Goal: Task Accomplishment & Management: Complete application form

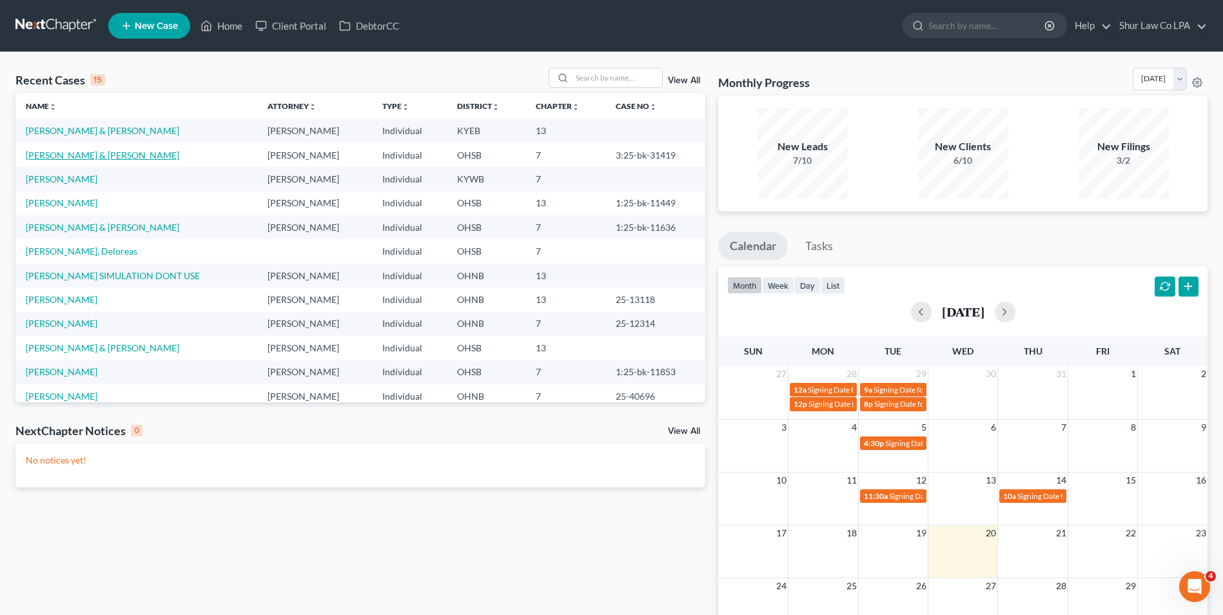
click at [64, 159] on link "[PERSON_NAME] & [PERSON_NAME]" at bounding box center [102, 155] width 153 height 11
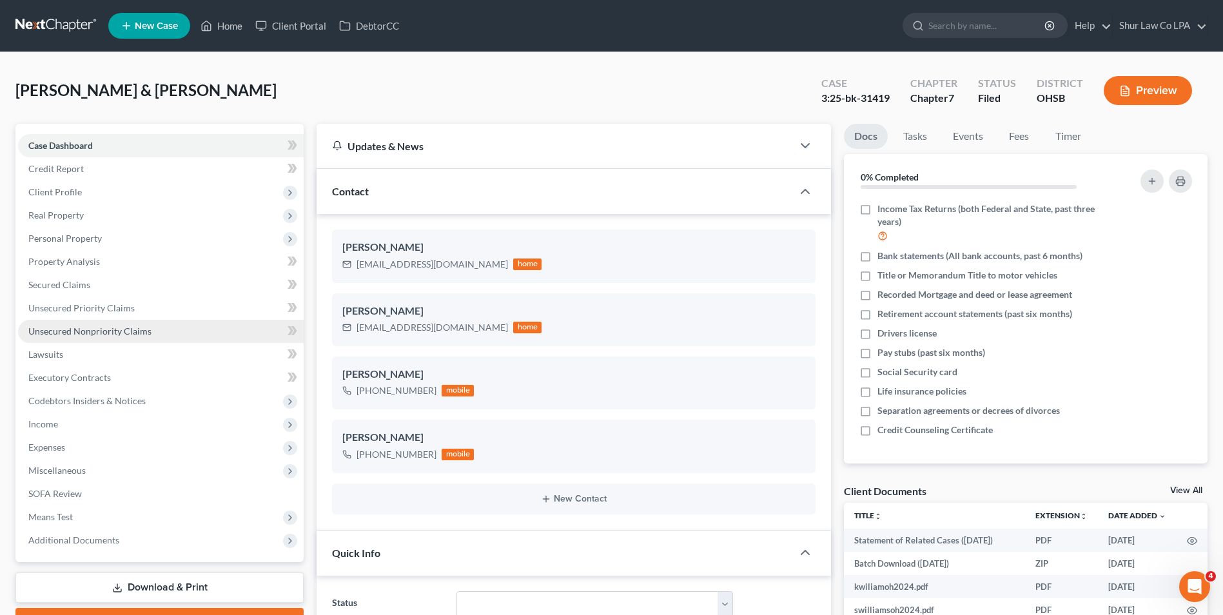
click at [86, 326] on span "Unsecured Nonpriority Claims" at bounding box center [89, 331] width 123 height 11
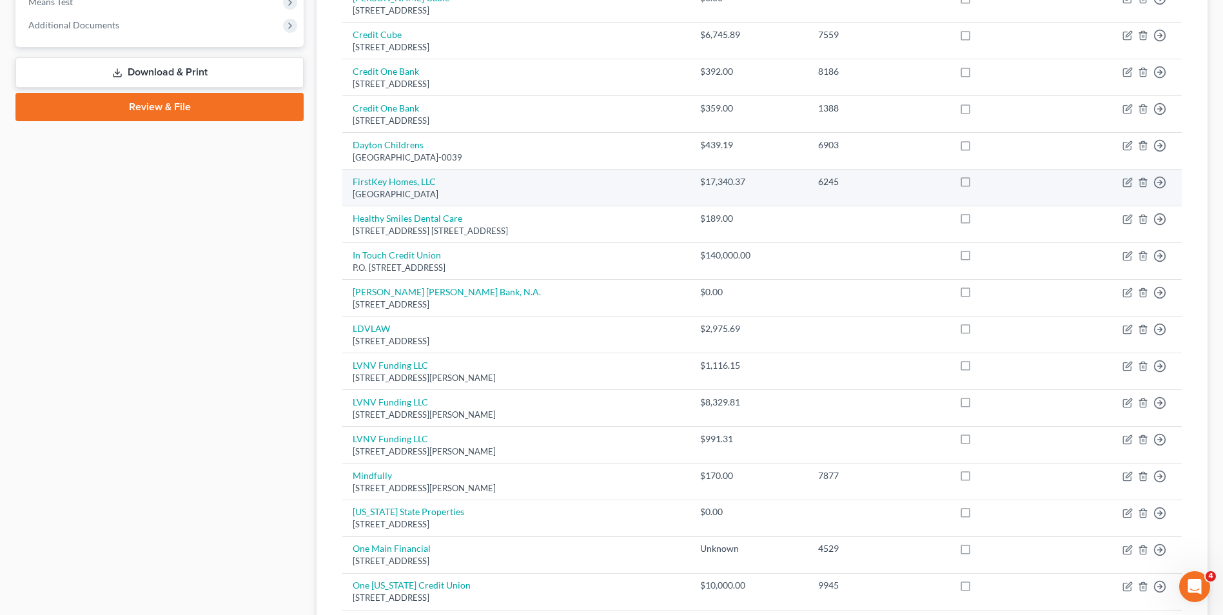
scroll to position [516, 0]
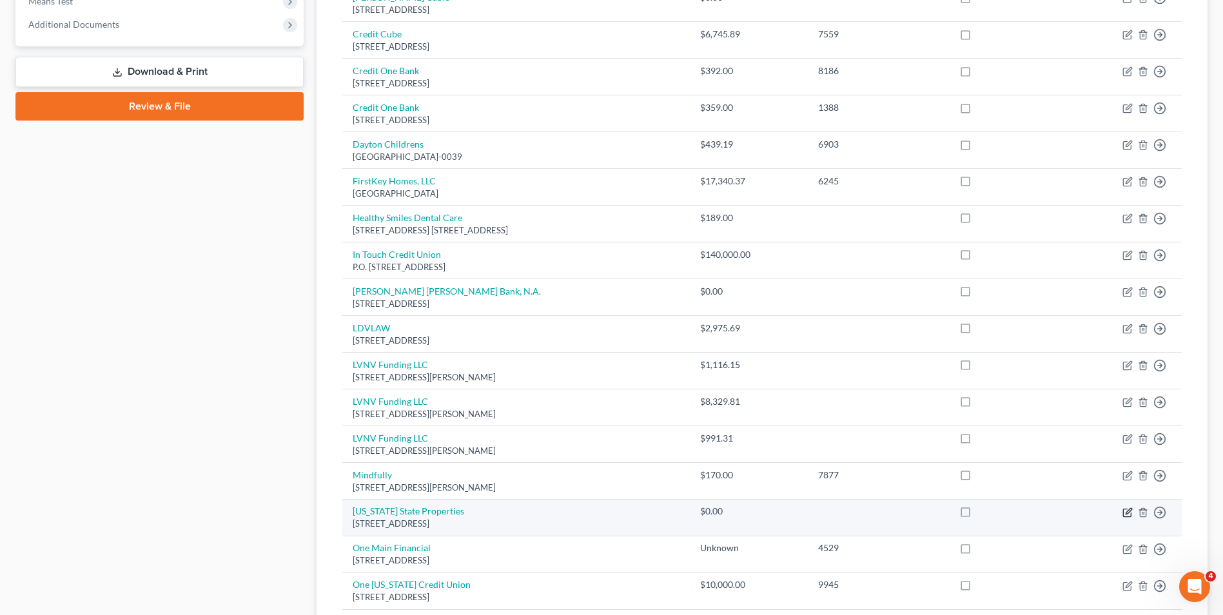
click at [1127, 516] on icon "button" at bounding box center [1127, 512] width 10 height 10
select select "31"
select select "14"
select select "2"
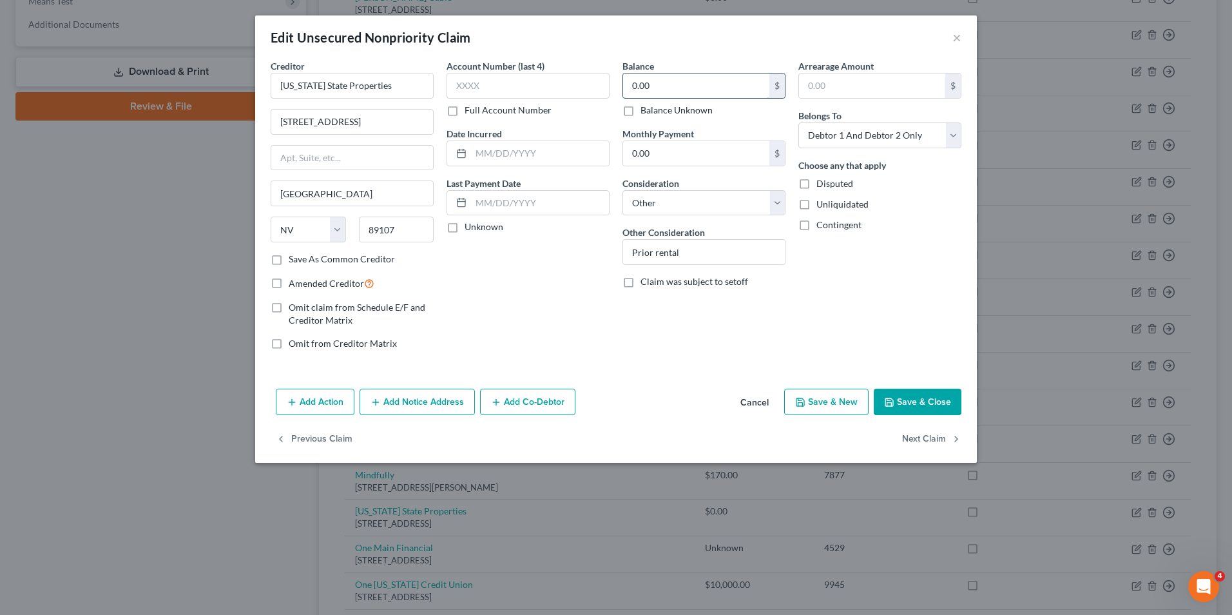
click at [675, 93] on input "0.00" at bounding box center [696, 85] width 146 height 24
type input "10,000"
click at [503, 295] on div "Account Number (last 4) Full Account Number Date Incurred Last Payment Date Unk…" at bounding box center [528, 209] width 176 height 301
click at [496, 153] on input "text" at bounding box center [540, 153] width 138 height 24
type input "2021"
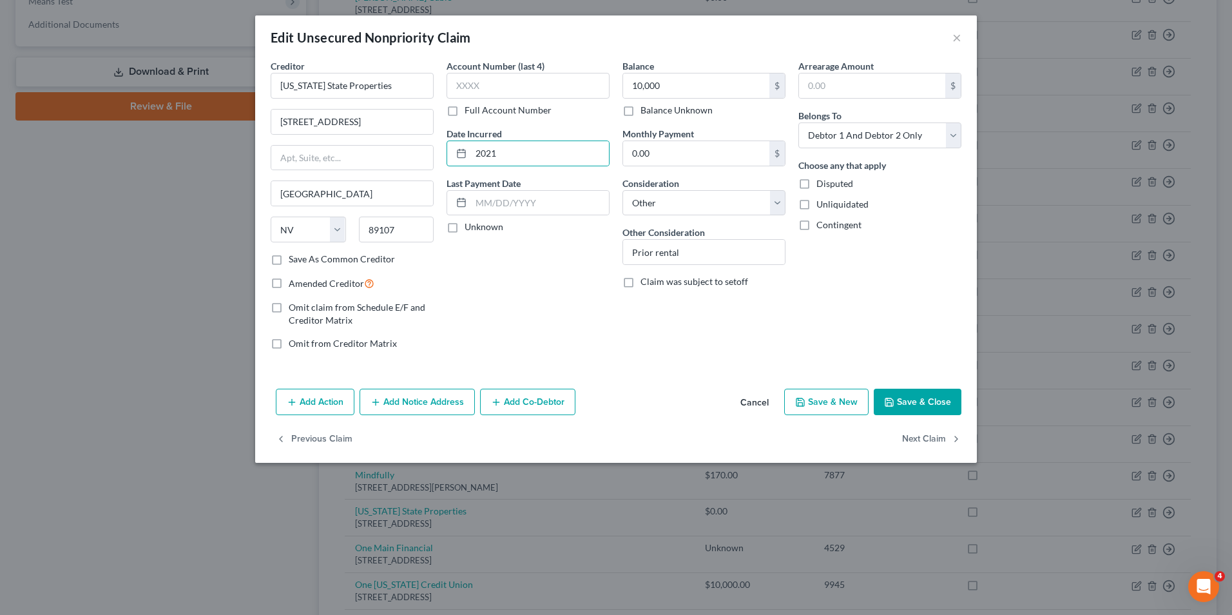
click at [486, 262] on div "Account Number (last 4) Full Account Number Date Incurred 2021 Last Payment Dat…" at bounding box center [528, 209] width 176 height 301
click at [901, 401] on button "Save & Close" at bounding box center [918, 402] width 88 height 27
type input "10,000.00"
type input "0"
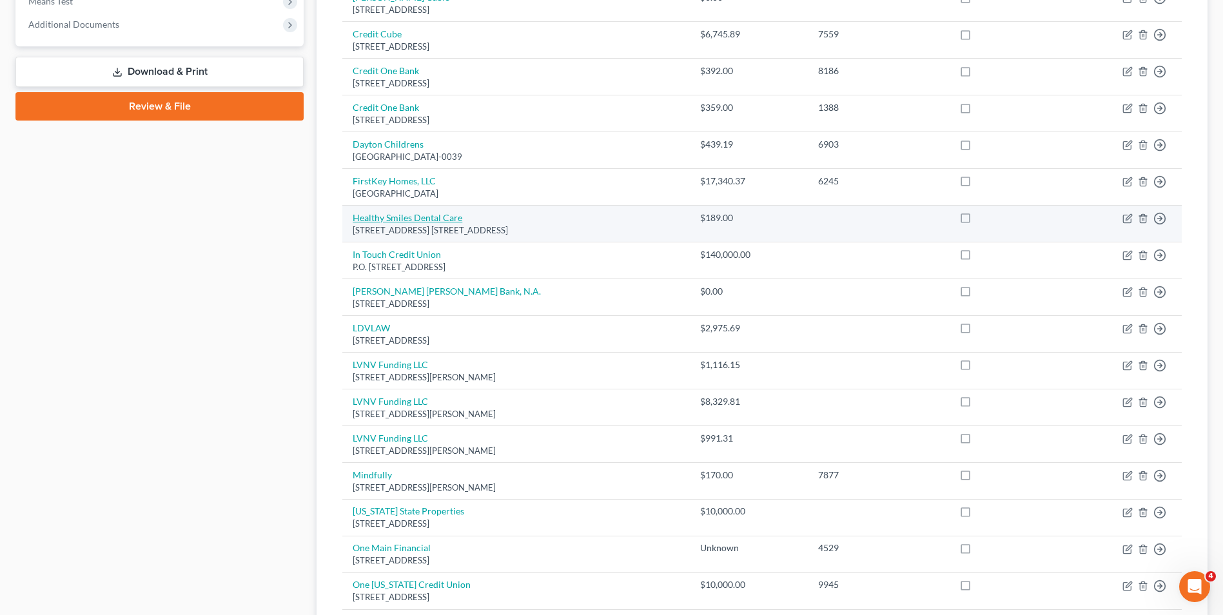
click at [445, 219] on link "Healthy Smiles Dental Care" at bounding box center [408, 217] width 110 height 11
select select "36"
select select "9"
select select "0"
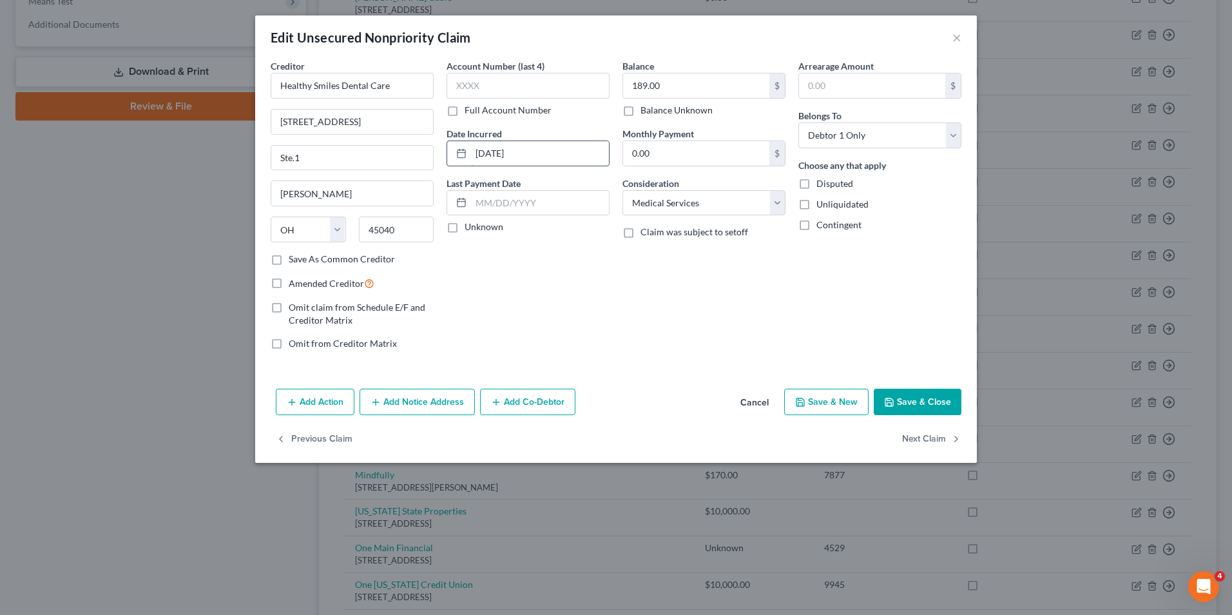
click at [497, 150] on input "[DATE]" at bounding box center [540, 153] width 138 height 24
type input "[DATE]"
click at [641, 239] on label "Claim was subject to setoff" at bounding box center [695, 232] width 108 height 13
click at [646, 234] on input "Claim was subject to setoff" at bounding box center [650, 230] width 8 height 8
checkbox input "true"
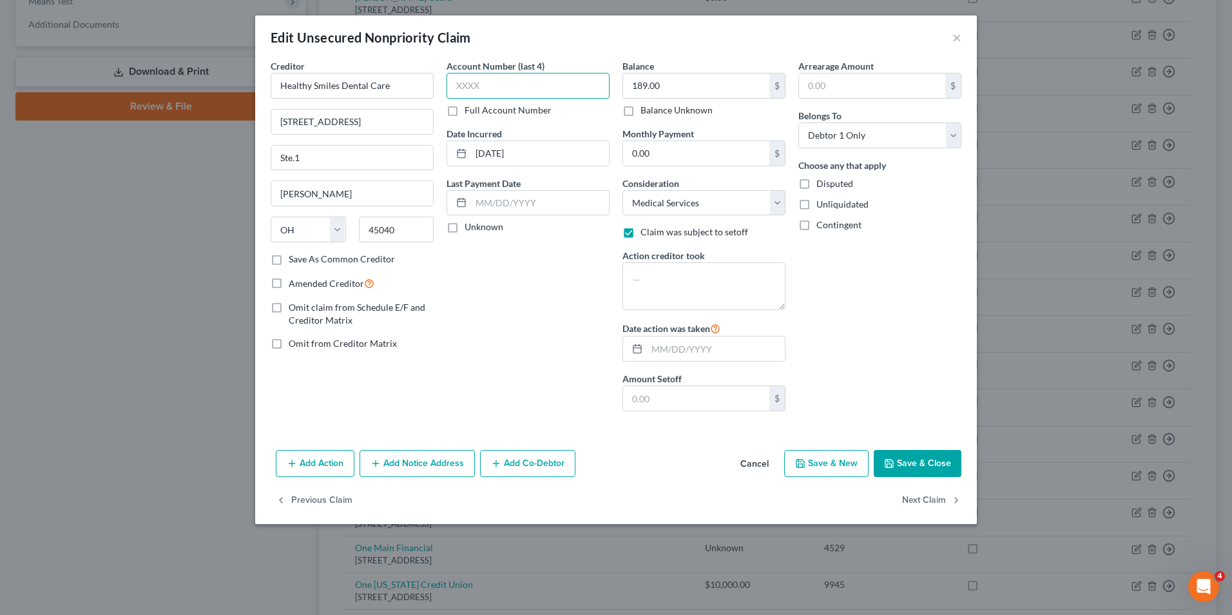
click at [503, 89] on input "text" at bounding box center [528, 86] width 163 height 26
type input "0002"
click at [503, 349] on div "Account Number (last 4) 0002 Full Account Number Date Incurred [DATE] Last Paym…" at bounding box center [528, 240] width 176 height 362
click at [933, 460] on button "Save & Close" at bounding box center [918, 463] width 88 height 27
type input "0"
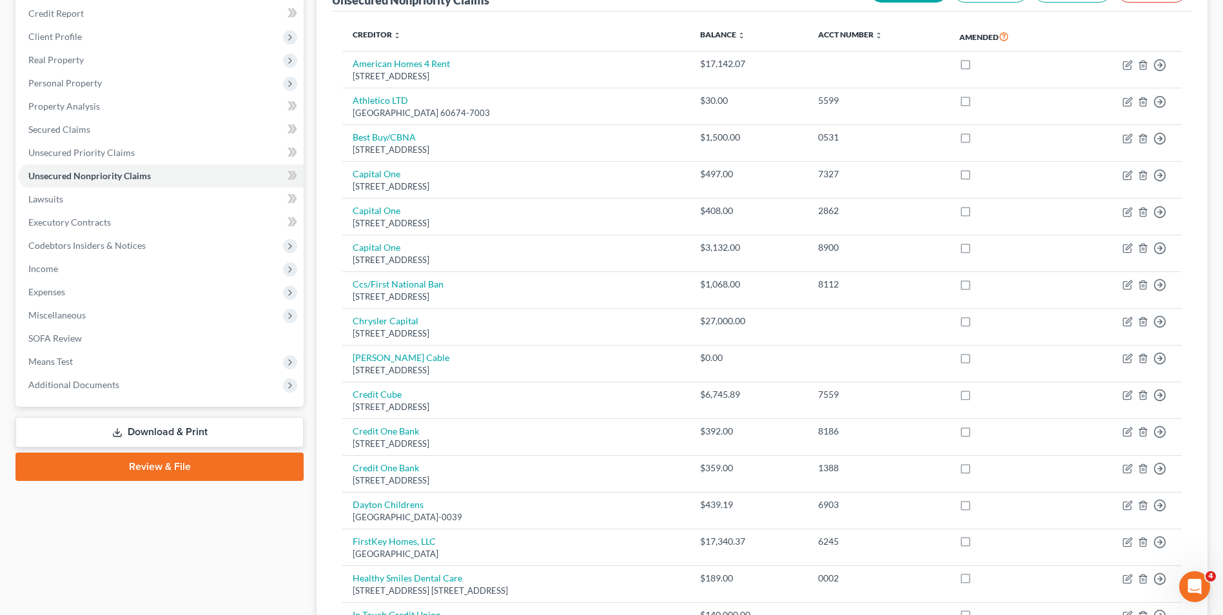
scroll to position [39, 0]
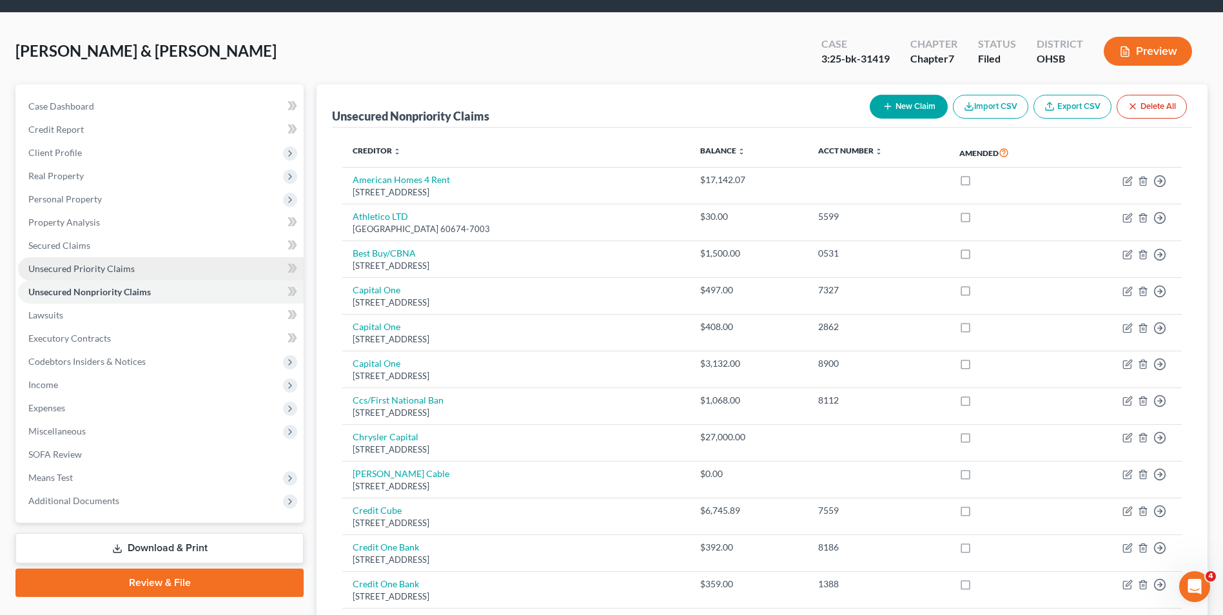
click at [85, 270] on span "Unsecured Priority Claims" at bounding box center [81, 268] width 106 height 11
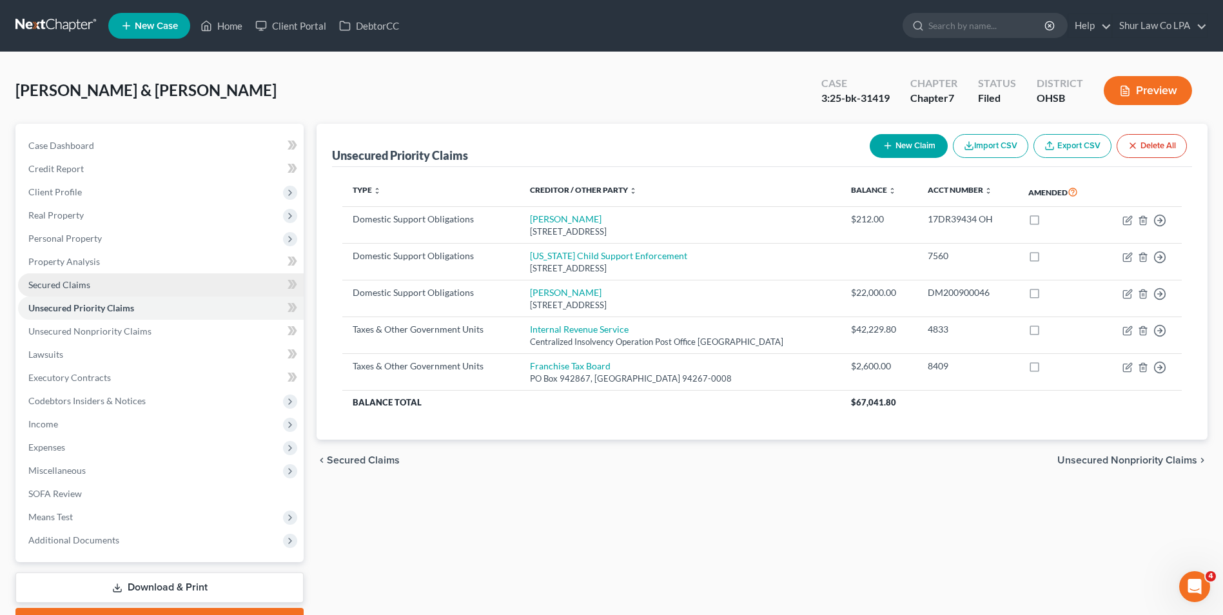
click at [68, 283] on span "Secured Claims" at bounding box center [59, 284] width 62 height 11
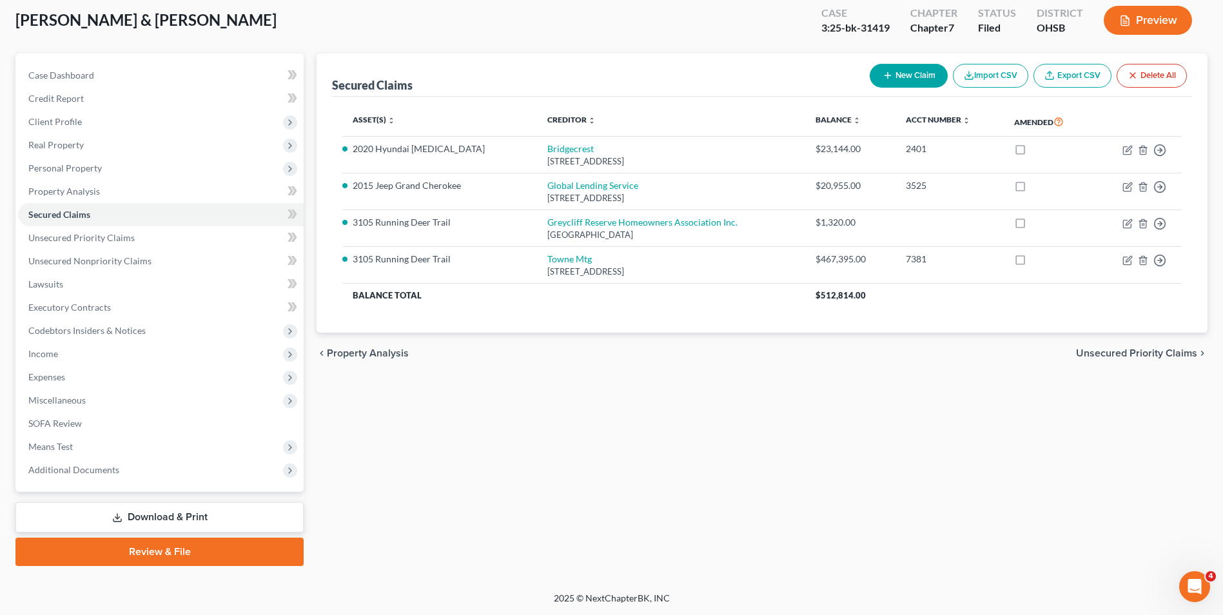
click at [170, 525] on link "Download & Print" at bounding box center [159, 517] width 288 height 30
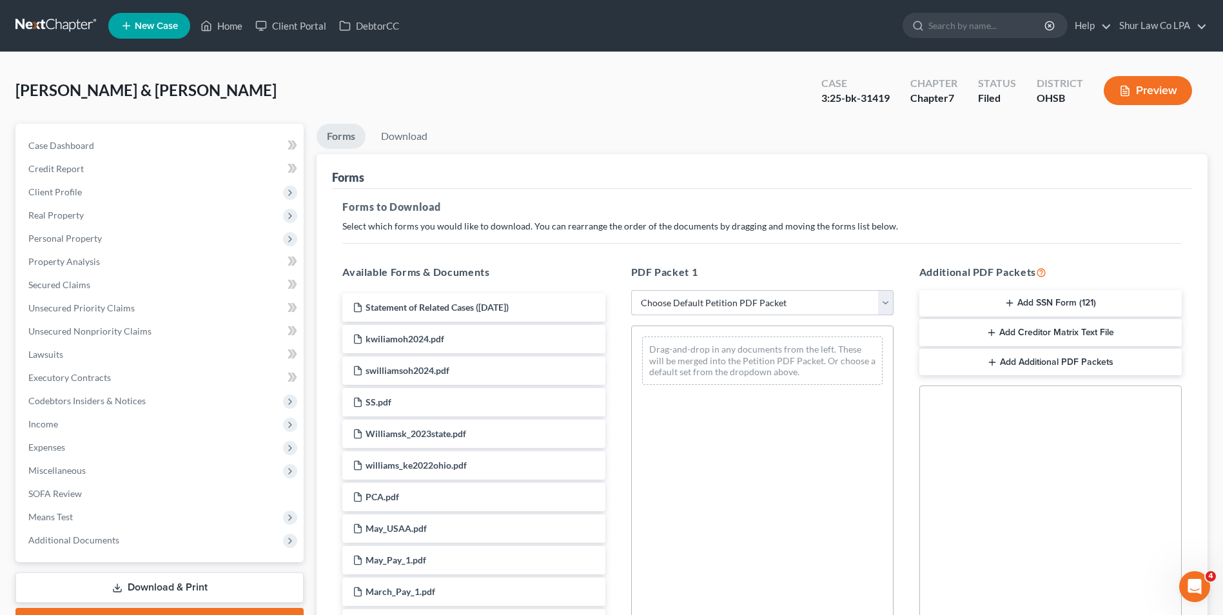
click at [885, 302] on select "Choose Default Petition PDF Packet Complete Bankruptcy Petition (all forms and …" at bounding box center [762, 303] width 262 height 26
select select "2"
click at [631, 290] on select "Choose Default Petition PDF Packet Complete Bankruptcy Petition (all forms and …" at bounding box center [762, 303] width 262 height 26
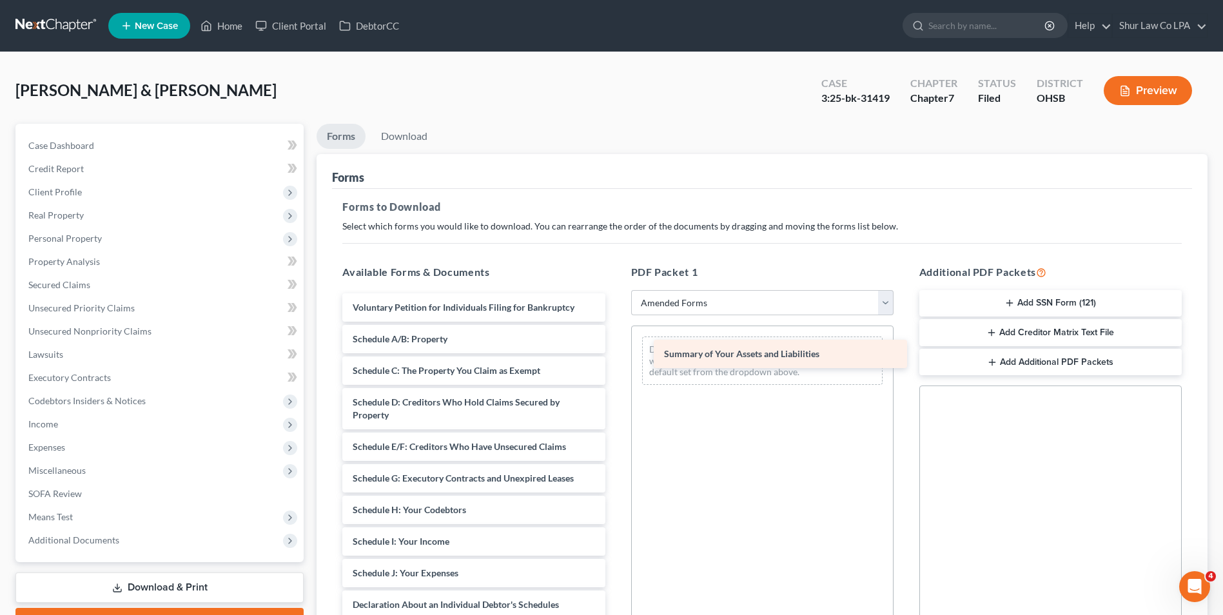
drag, startPoint x: 471, startPoint y: 334, endPoint x: 775, endPoint y: 348, distance: 305.2
click at [615, 348] on div "Summary of Your Assets and Liabilities Voluntary Petition for Individuals Filin…" at bounding box center [473, 592] width 283 height 598
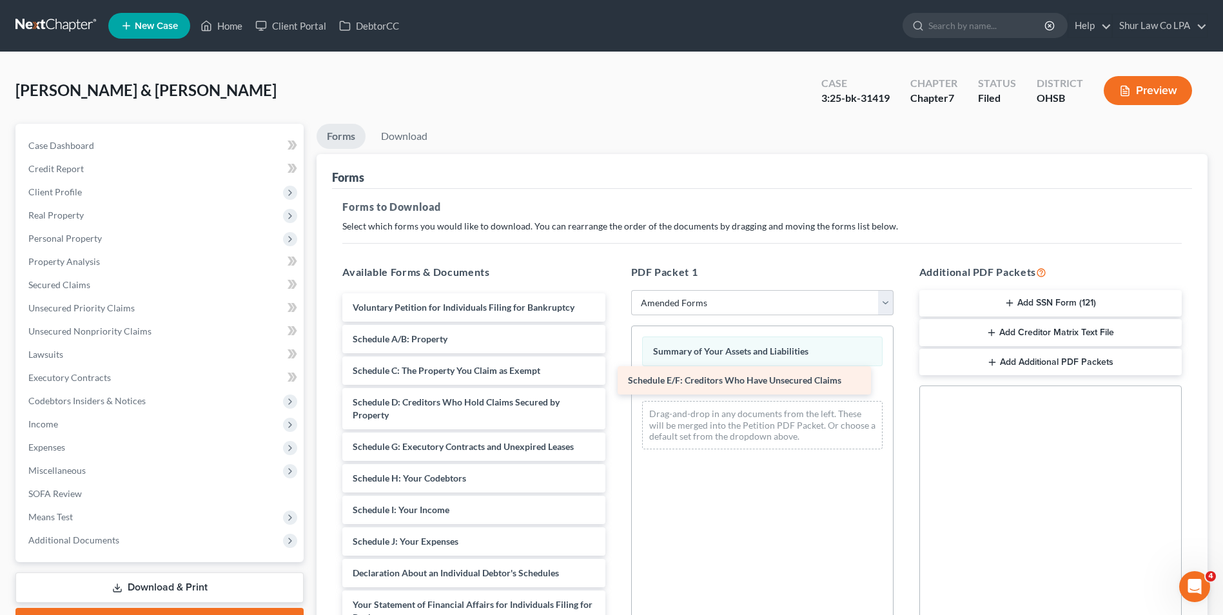
drag, startPoint x: 552, startPoint y: 446, endPoint x: 830, endPoint y: 378, distance: 285.5
click at [615, 378] on div "Schedule E/F: Creditors Who Have Unsecured Claims Voluntary Petition for Indivi…" at bounding box center [473, 576] width 283 height 567
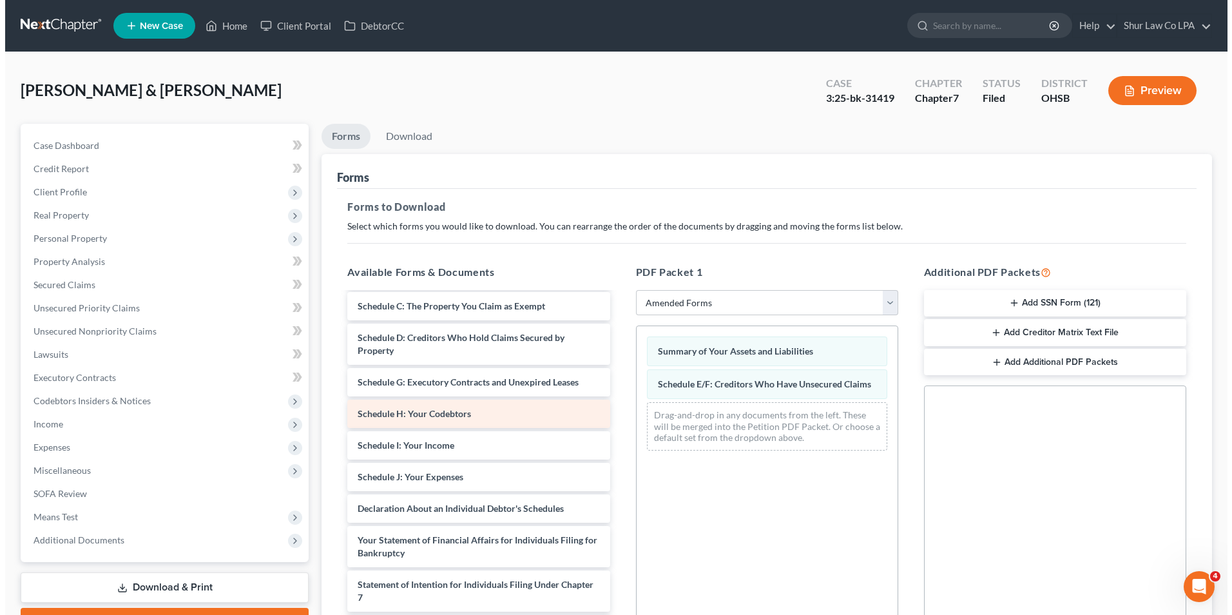
scroll to position [129, 0]
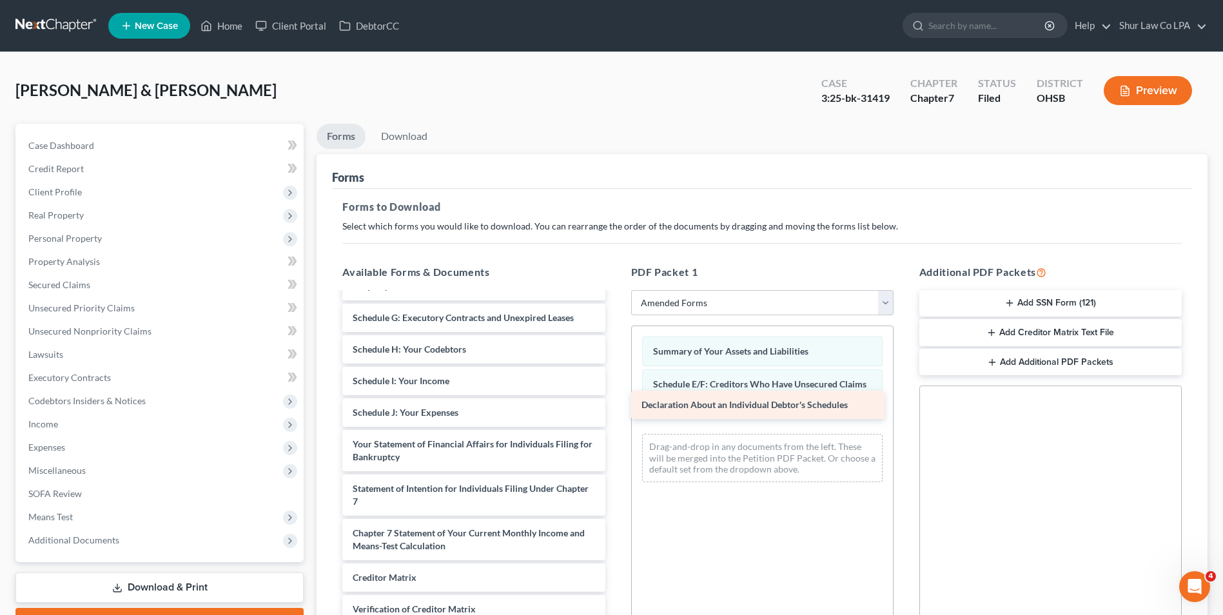
drag, startPoint x: 526, startPoint y: 443, endPoint x: 815, endPoint y: 404, distance: 291.4
click at [615, 404] on div "Declaration About an Individual Debtor's Schedules Voluntary Petition for Indiv…" at bounding box center [473, 431] width 283 height 535
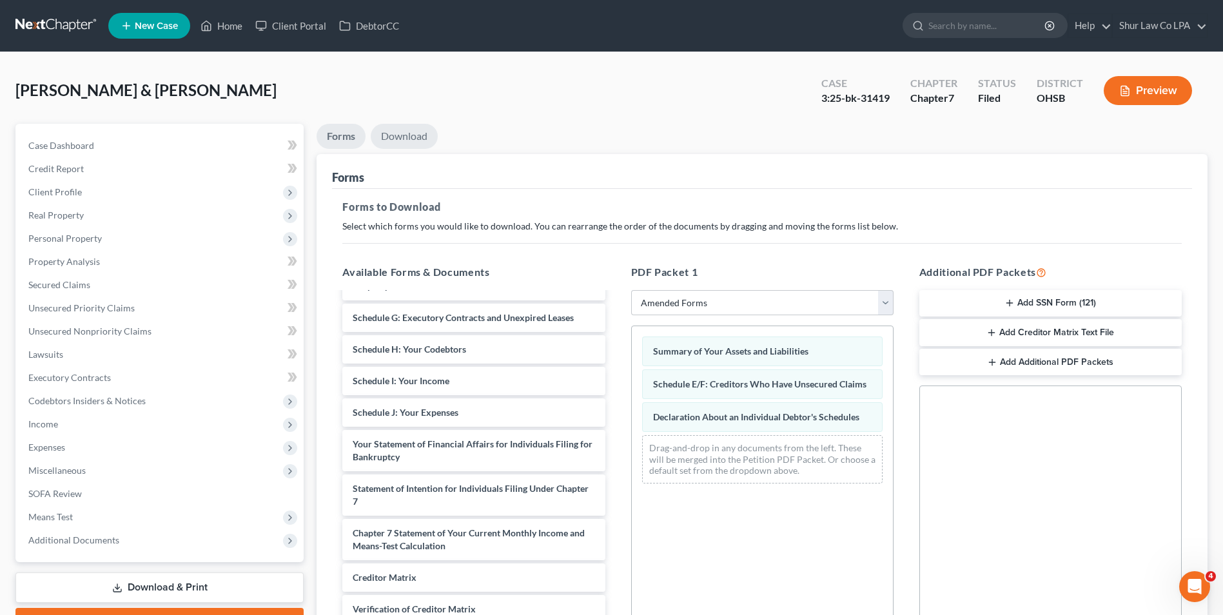
click at [411, 134] on link "Download" at bounding box center [404, 136] width 67 height 25
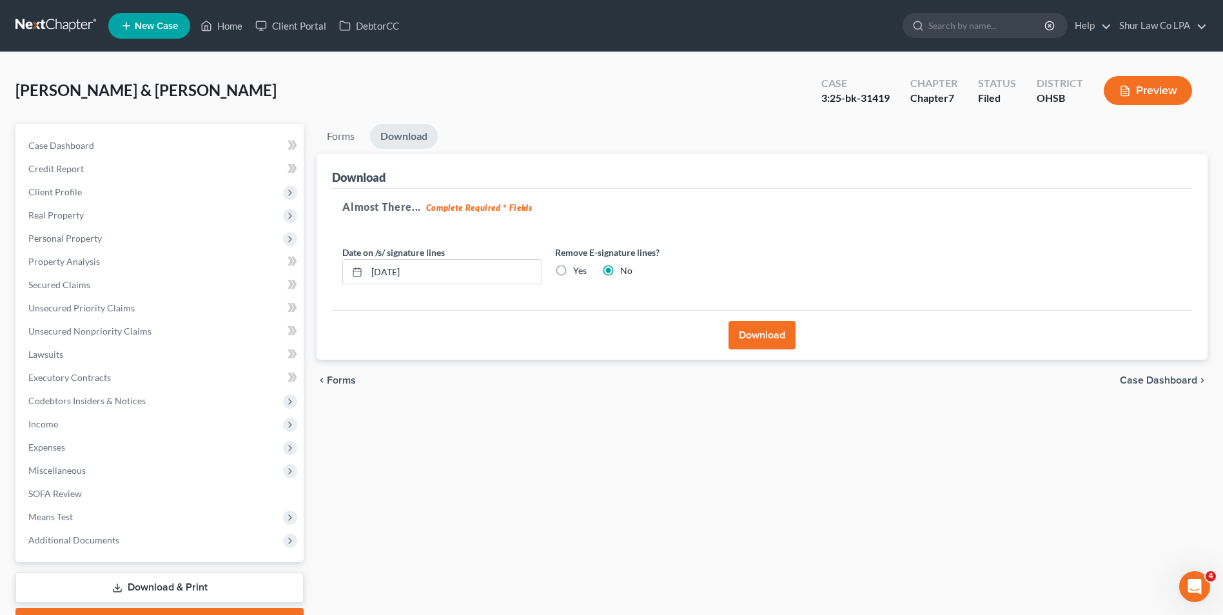
click at [748, 331] on button "Download" at bounding box center [761, 335] width 67 height 28
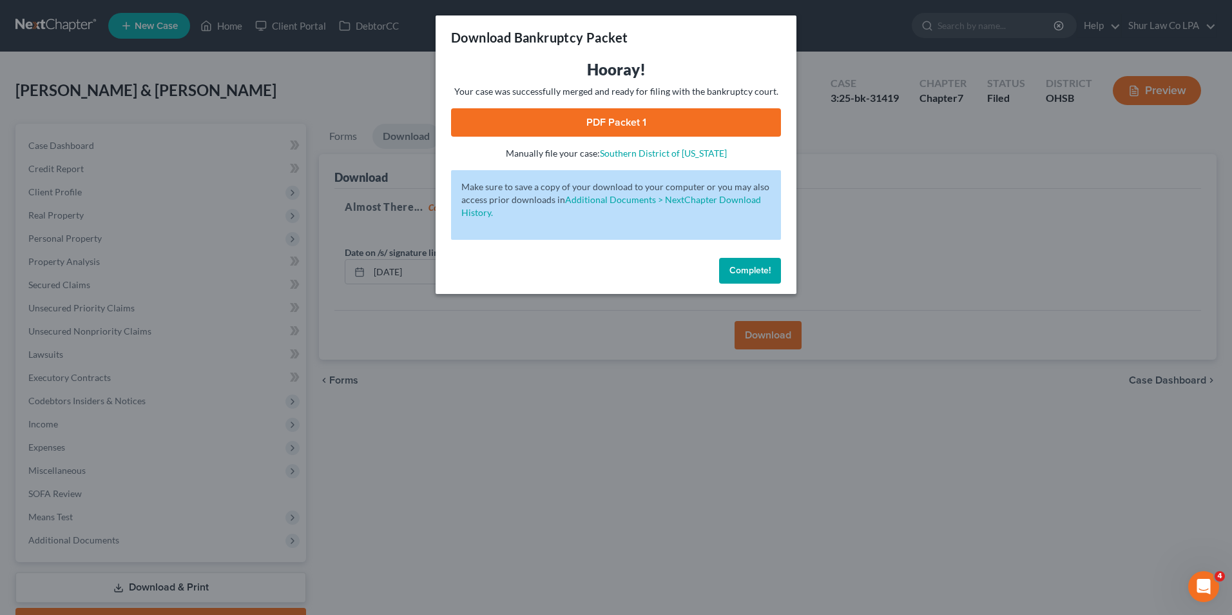
click at [638, 119] on link "PDF Packet 1" at bounding box center [616, 122] width 330 height 28
